Goal: Information Seeking & Learning: Learn about a topic

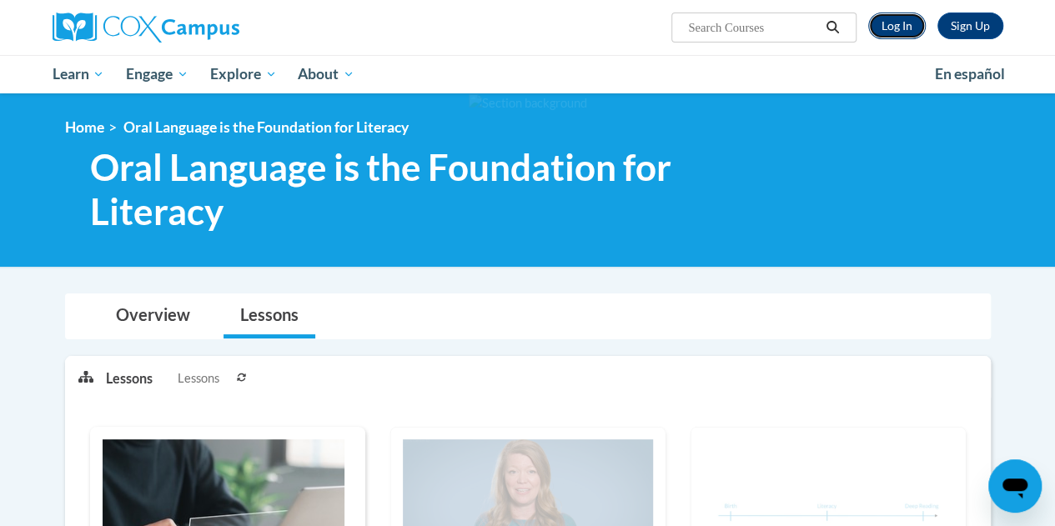
click at [897, 27] on link "Log In" at bounding box center [897, 26] width 58 height 27
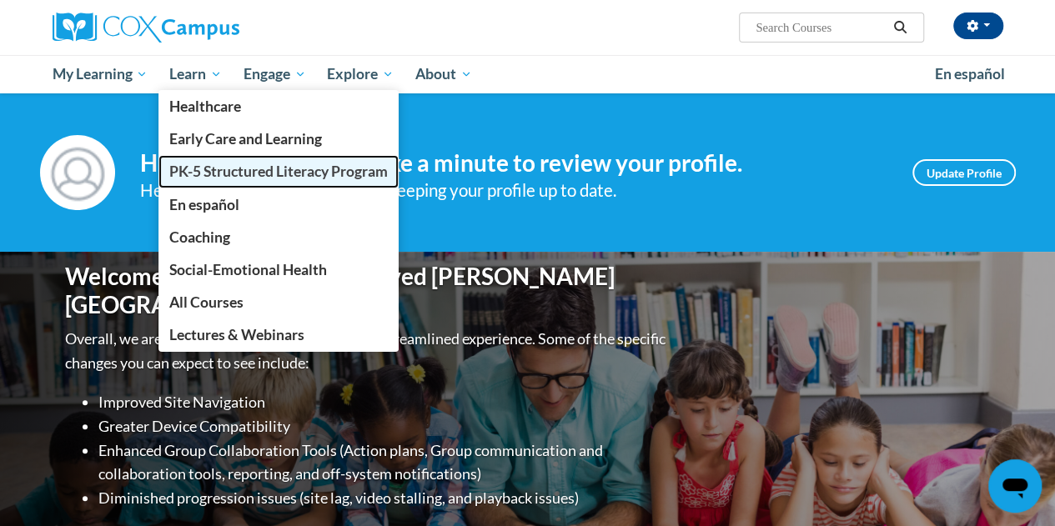
click at [234, 168] on span "PK-5 Structured Literacy Program" at bounding box center [278, 172] width 218 height 18
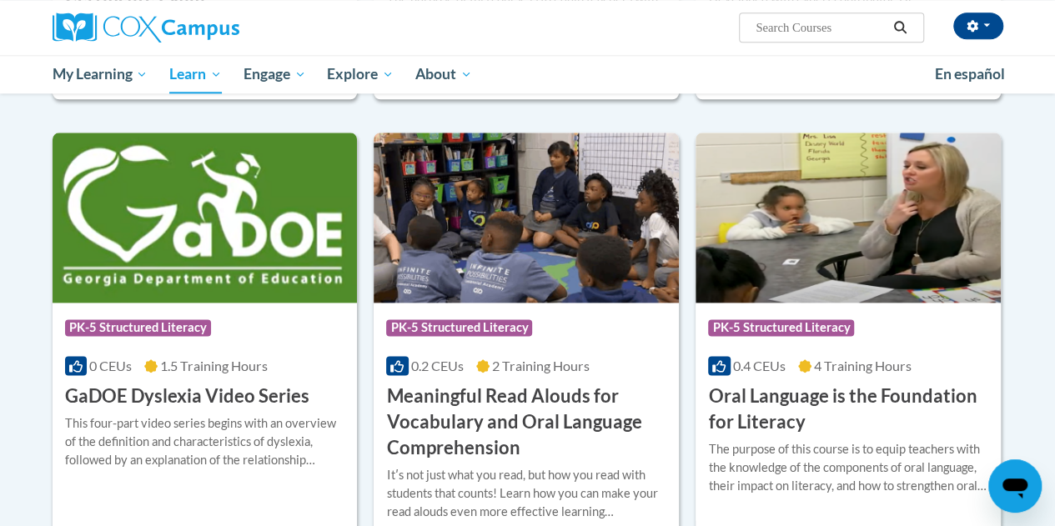
scroll to position [930, 0]
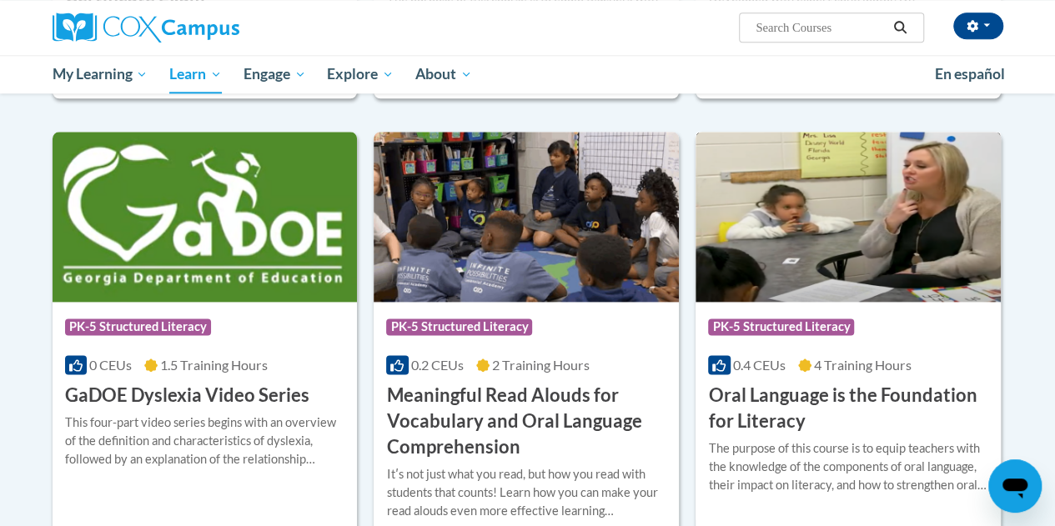
click at [797, 284] on img at bounding box center [848, 217] width 305 height 170
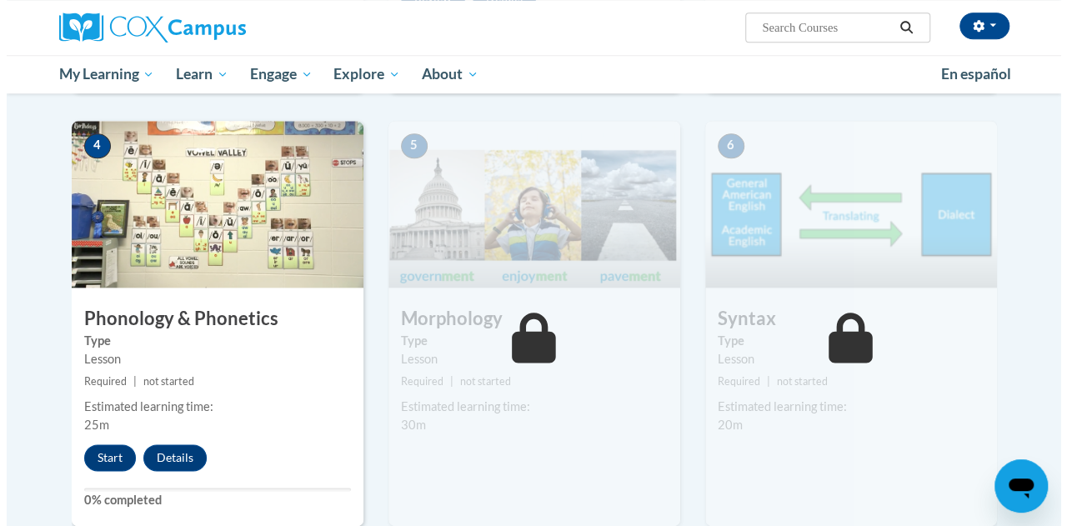
scroll to position [856, 0]
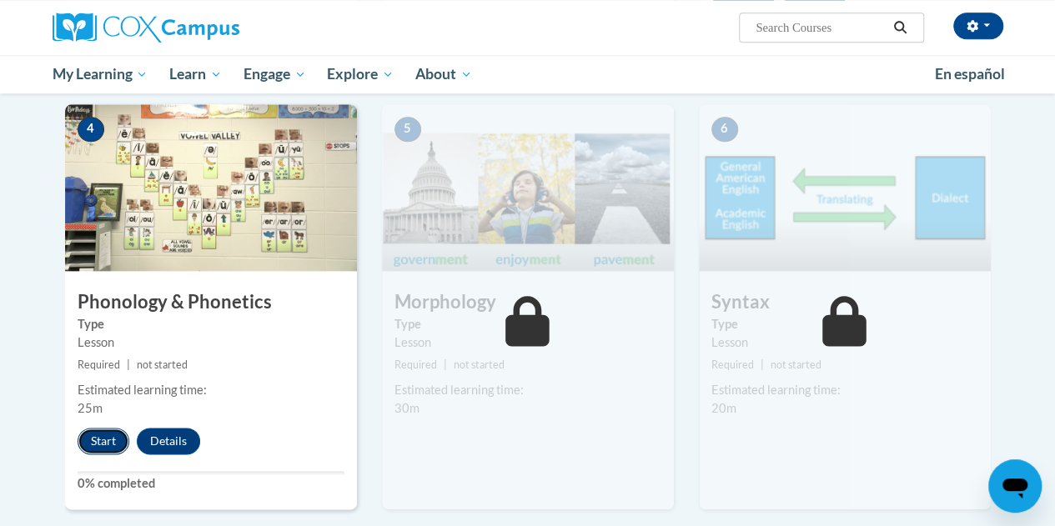
click at [112, 434] on button "Start" at bounding box center [104, 441] width 52 height 27
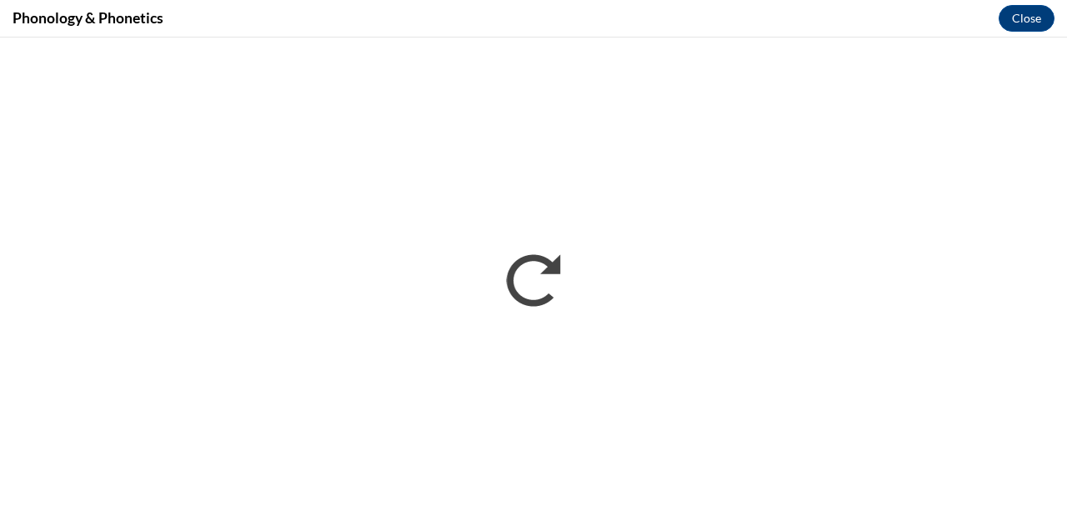
scroll to position [0, 0]
